Goal: Task Accomplishment & Management: Complete application form

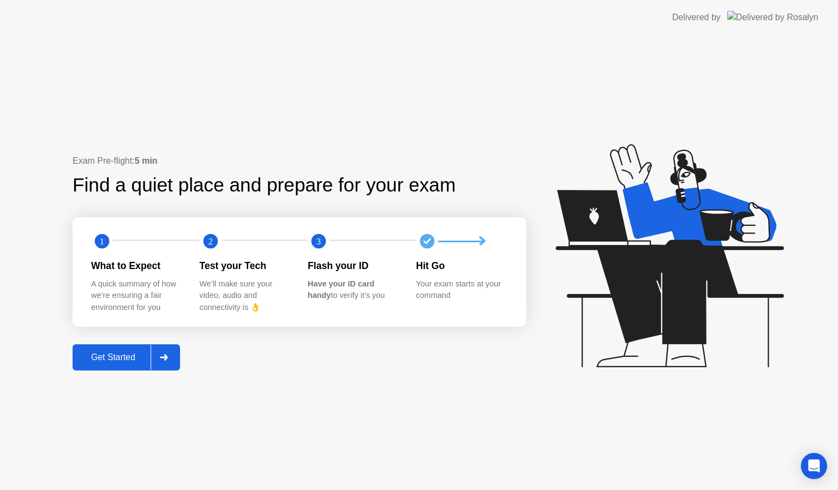
click at [138, 361] on div "Get Started" at bounding box center [113, 358] width 75 height 10
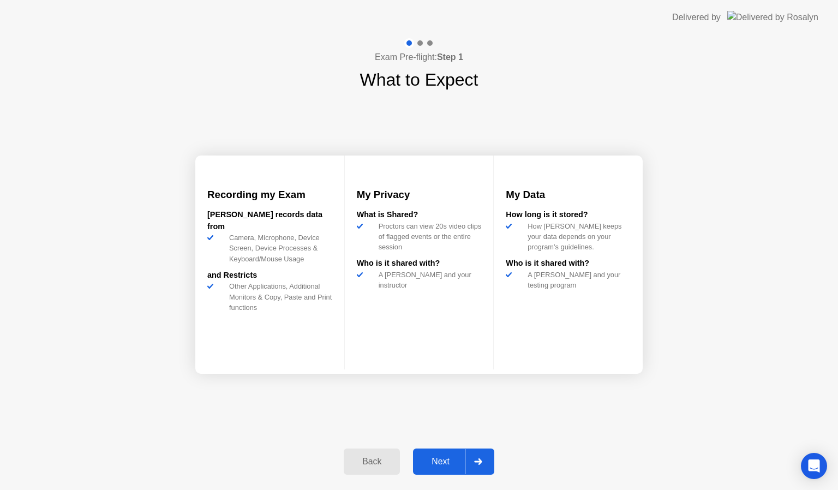
click at [444, 457] on div "Next" at bounding box center [440, 462] width 49 height 10
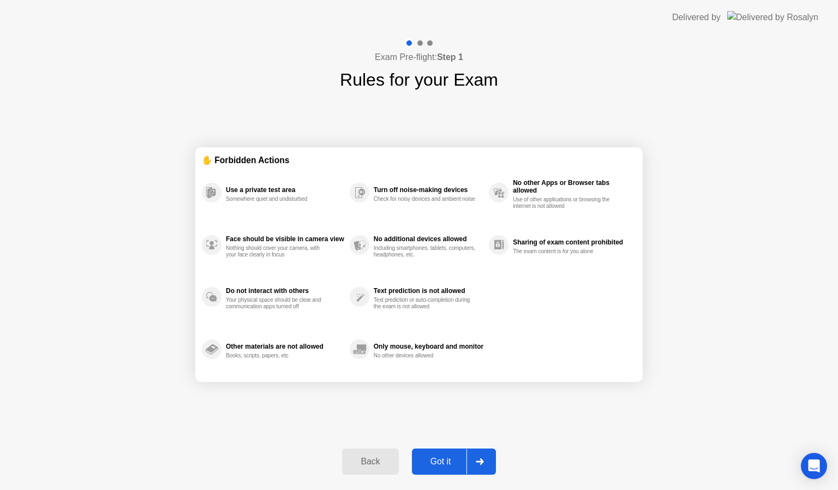
click at [444, 457] on div "Got it" at bounding box center [440, 462] width 51 height 10
select select "**********"
select select "*******"
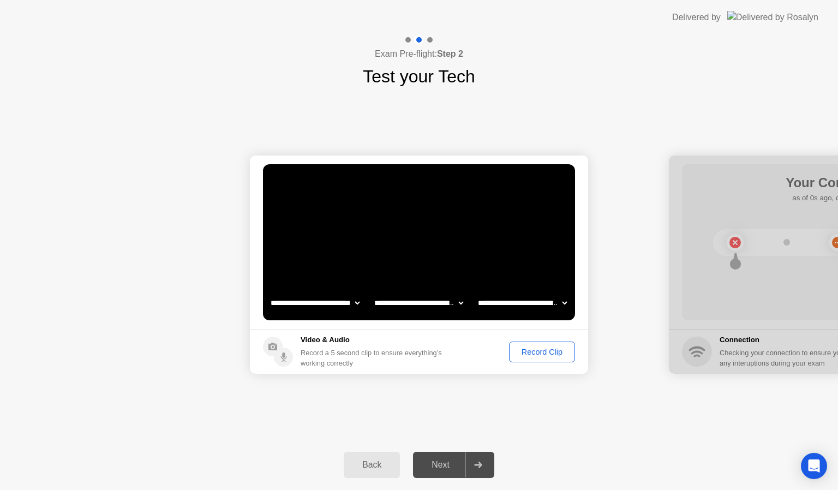
click at [533, 354] on div "Record Clip" at bounding box center [542, 352] width 58 height 9
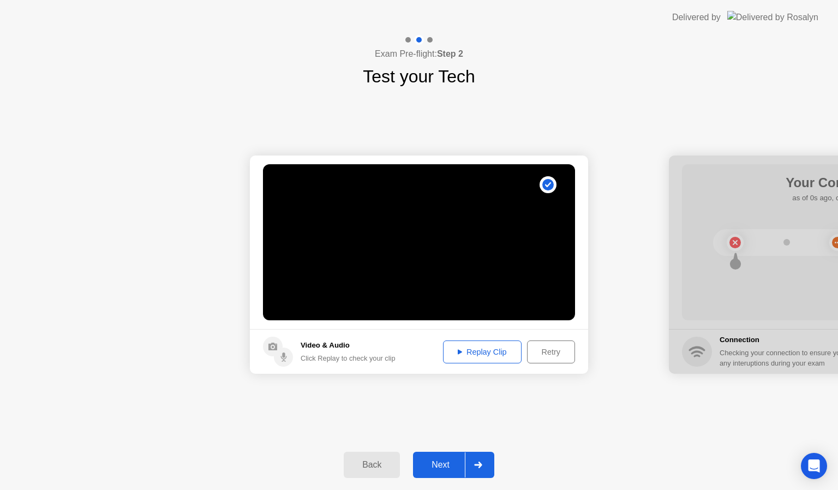
click at [447, 465] on div "Next" at bounding box center [440, 465] width 49 height 10
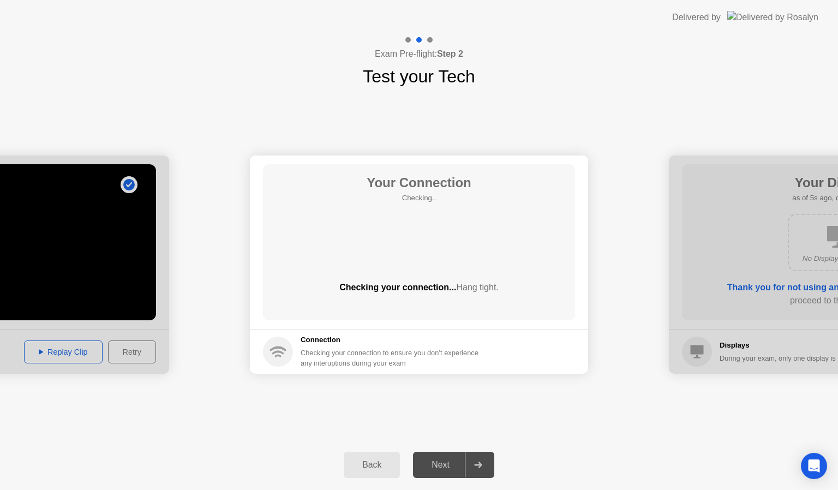
click at [447, 465] on div "Next" at bounding box center [440, 465] width 49 height 10
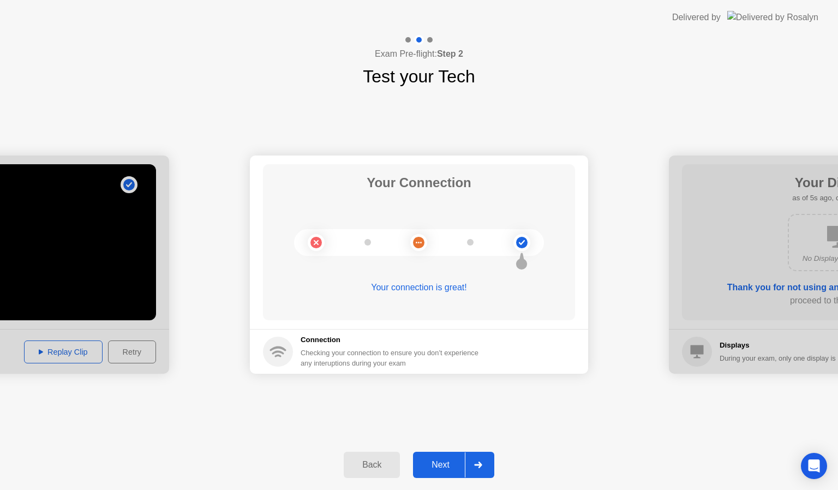
click at [438, 460] on div "Next" at bounding box center [440, 465] width 49 height 10
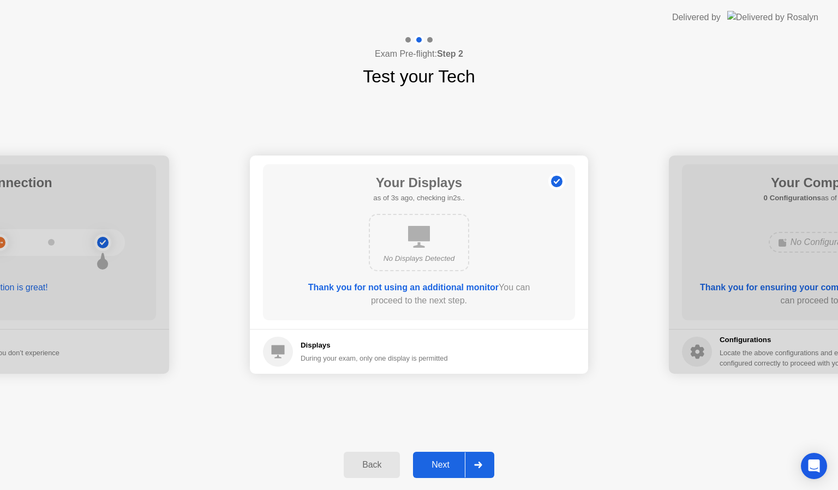
click at [438, 460] on div "Next" at bounding box center [440, 465] width 49 height 10
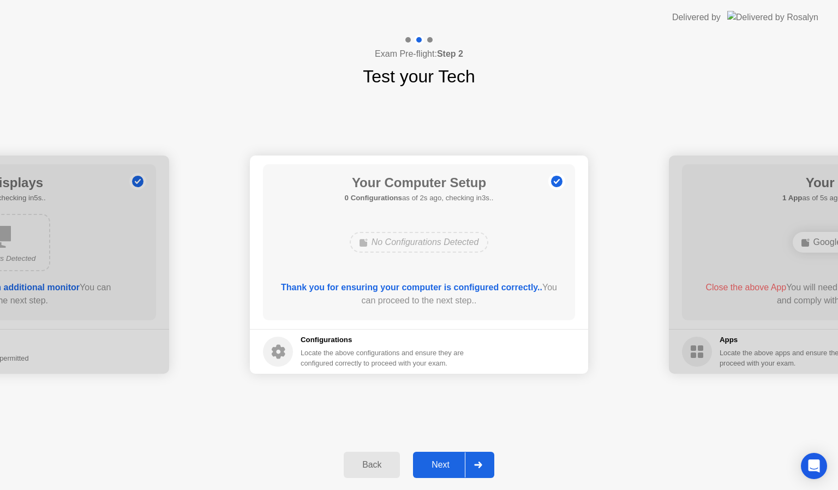
click at [439, 463] on div "Next" at bounding box center [440, 465] width 49 height 10
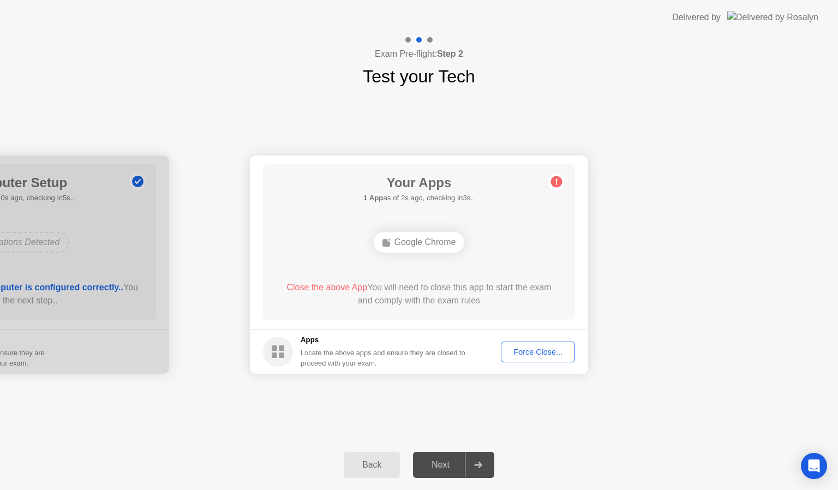
click at [526, 348] on div "Force Close..." at bounding box center [538, 352] width 67 height 9
click at [549, 353] on div "Force Close..." at bounding box center [538, 352] width 67 height 9
click at [535, 351] on div "Force Close..." at bounding box center [538, 352] width 67 height 9
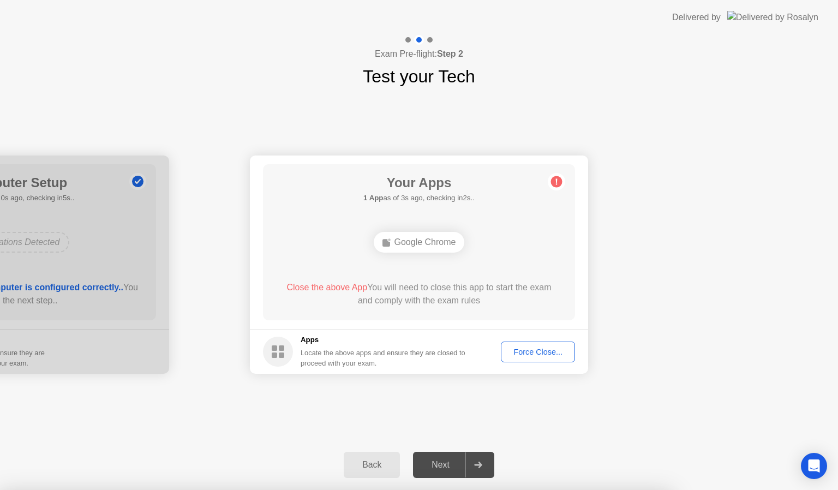
click at [537, 349] on div "Force Close..." at bounding box center [538, 352] width 67 height 9
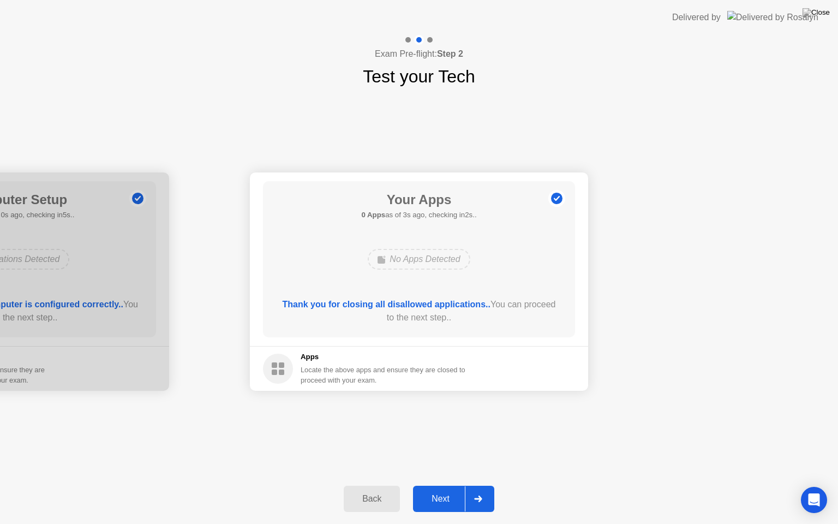
click at [445, 489] on div "Next" at bounding box center [440, 499] width 49 height 10
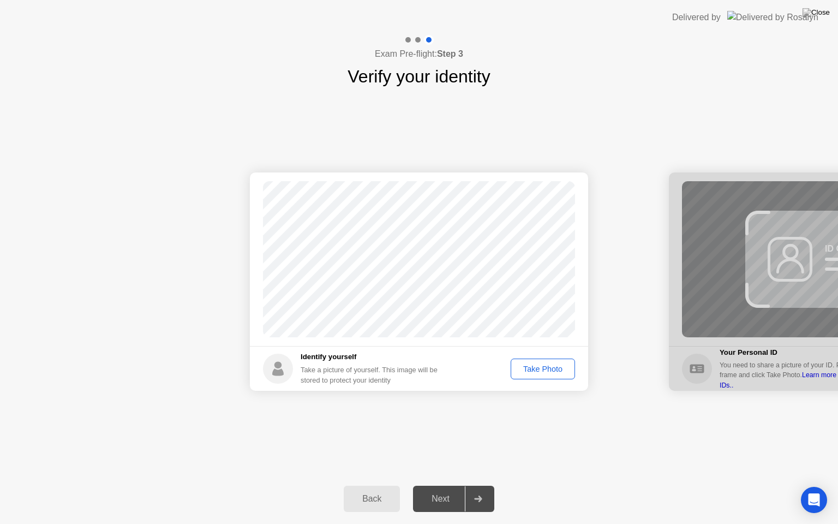
click at [540, 365] on div "Take Photo" at bounding box center [543, 369] width 57 height 9
click at [445, 489] on div "Next" at bounding box center [440, 499] width 49 height 10
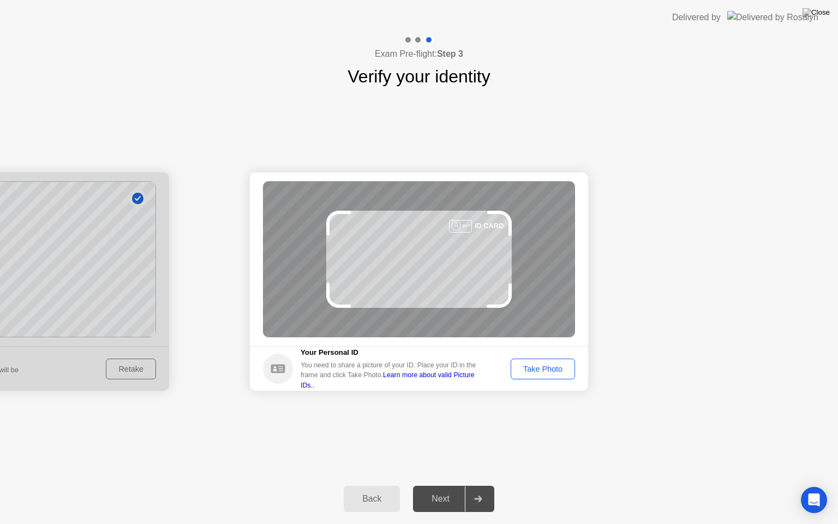
click at [535, 365] on div "Take Photo" at bounding box center [543, 369] width 57 height 9
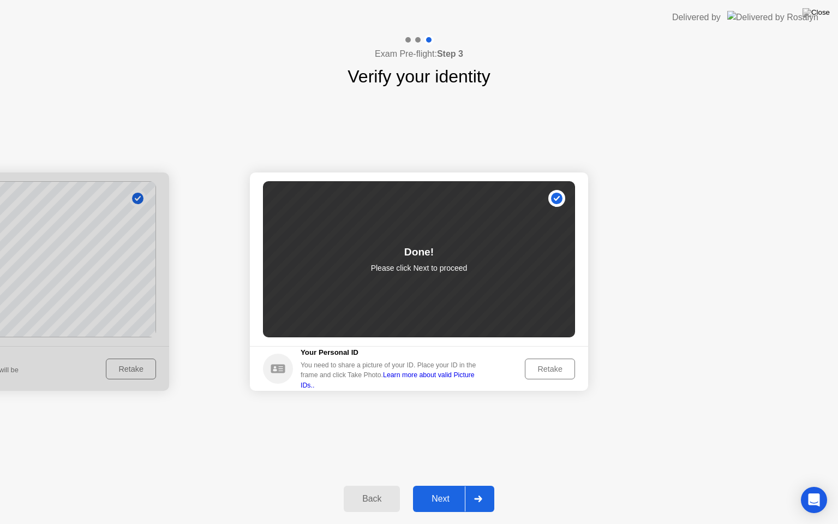
click at [423, 489] on div "Next" at bounding box center [440, 499] width 49 height 10
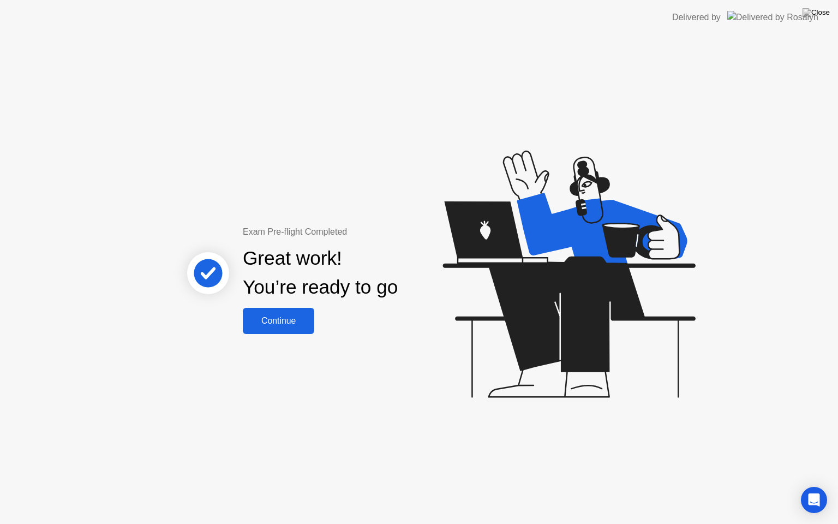
click at [286, 320] on div "Continue" at bounding box center [278, 321] width 65 height 10
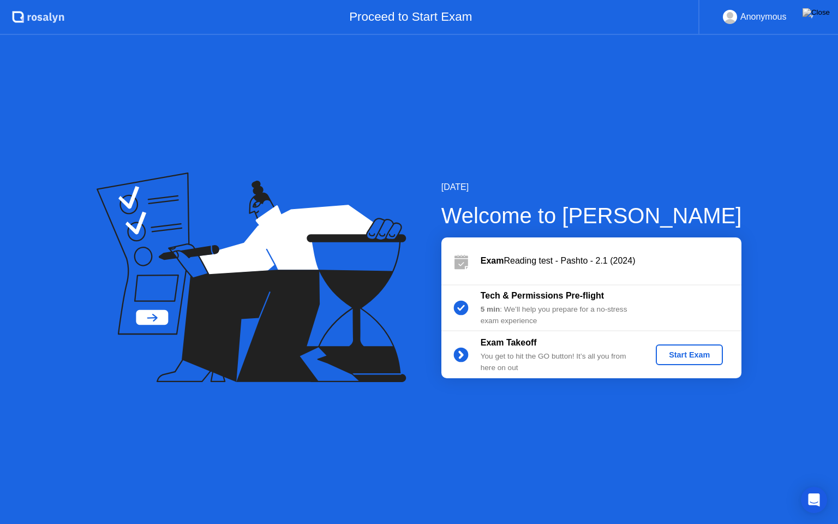
click at [689, 358] on div "Start Exam" at bounding box center [689, 354] width 58 height 9
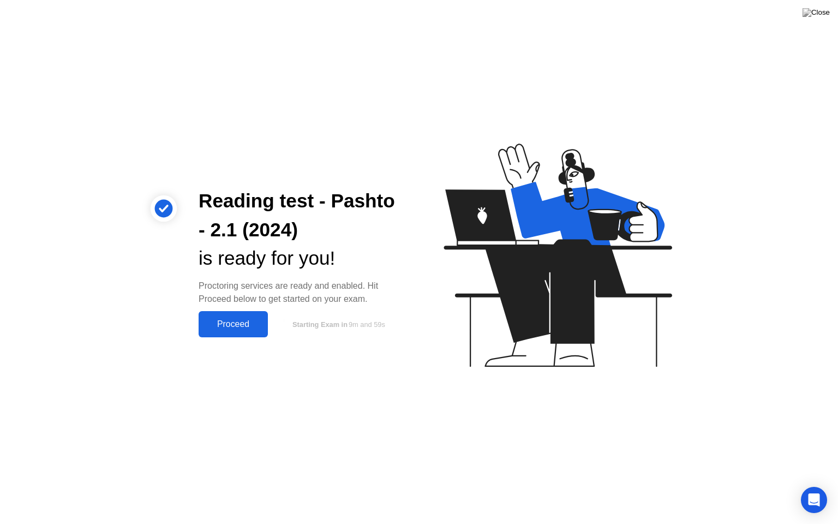
click at [244, 325] on div "Proceed" at bounding box center [233, 324] width 63 height 10
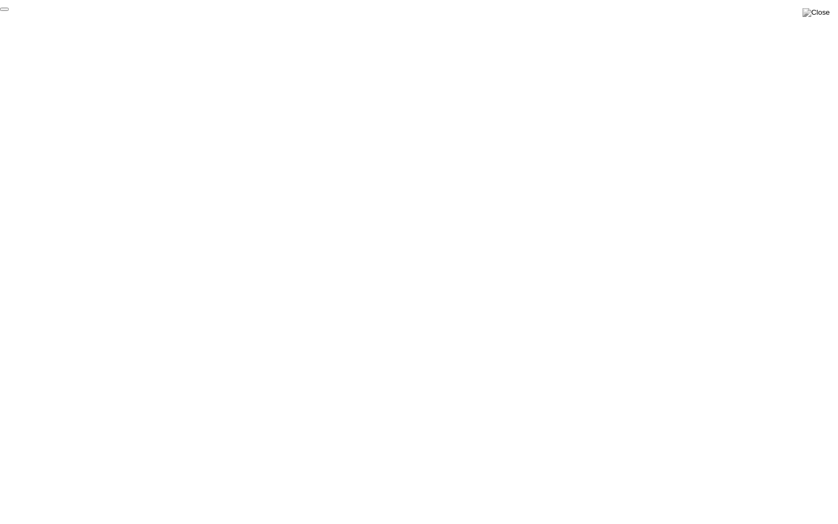
click at [9, 11] on button "End Proctoring Session" at bounding box center [4, 9] width 9 height 3
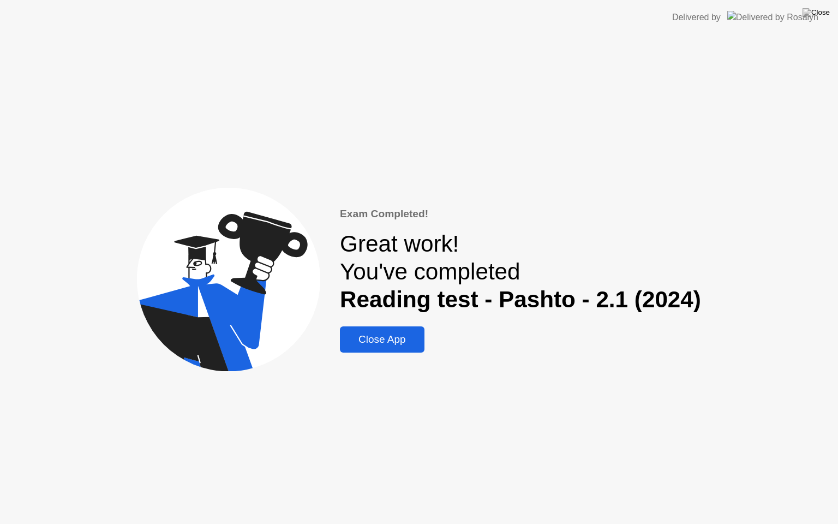
click at [366, 339] on div "Close App" at bounding box center [382, 339] width 78 height 12
